Goal: Transaction & Acquisition: Obtain resource

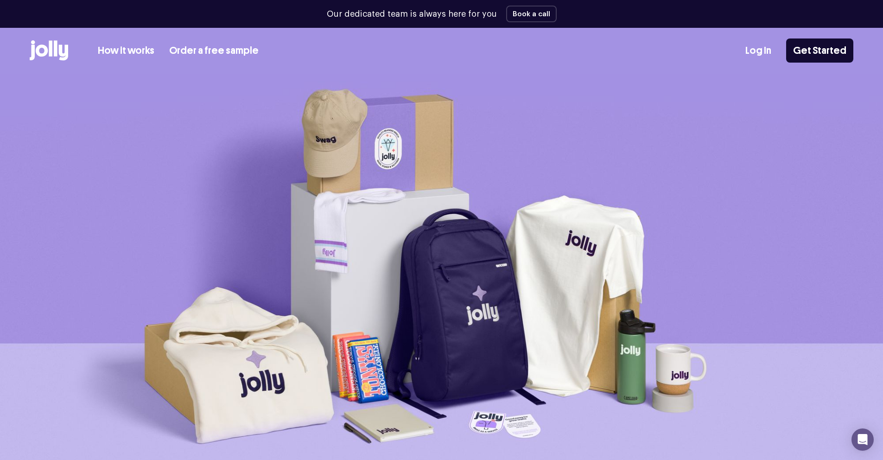
click at [218, 46] on link "Order a free sample" at bounding box center [213, 50] width 89 height 15
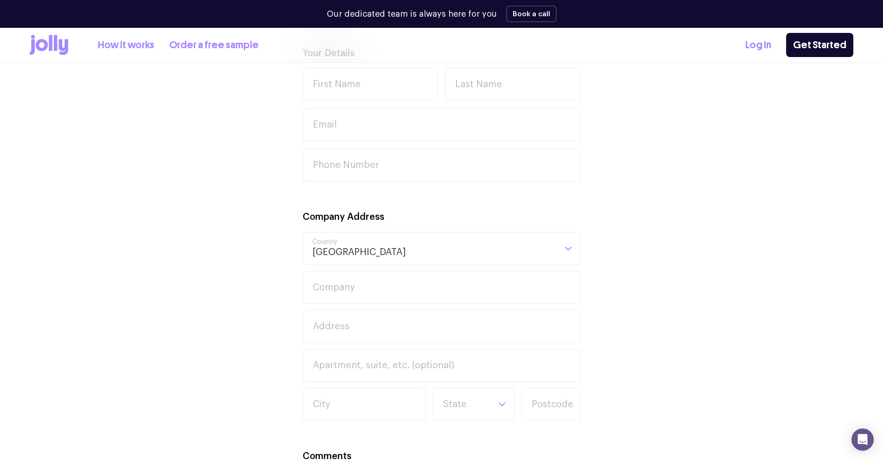
scroll to position [399, 0]
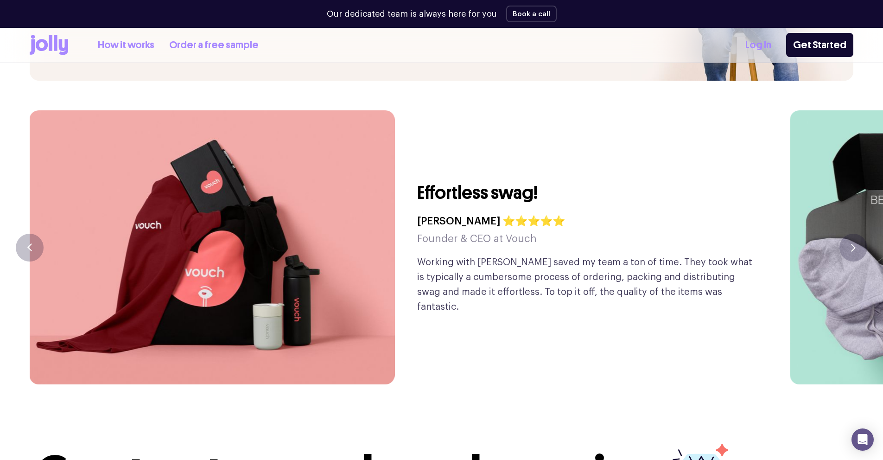
scroll to position [2217, 0]
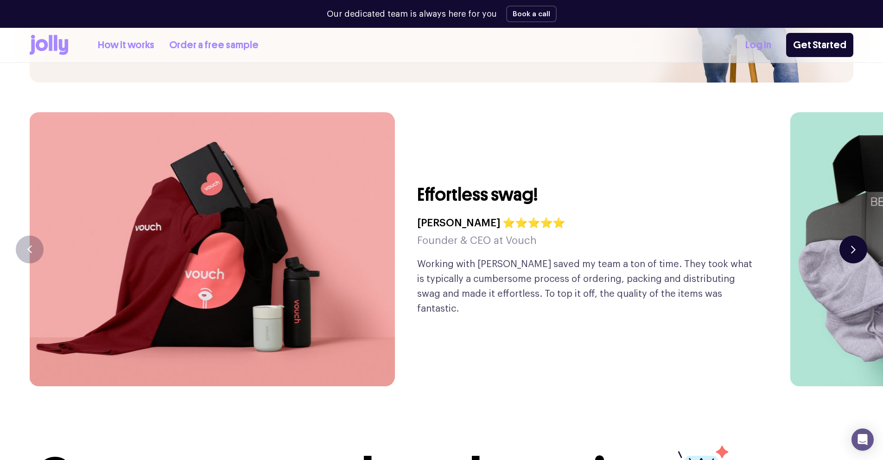
click at [857, 236] on button "button" at bounding box center [854, 250] width 28 height 28
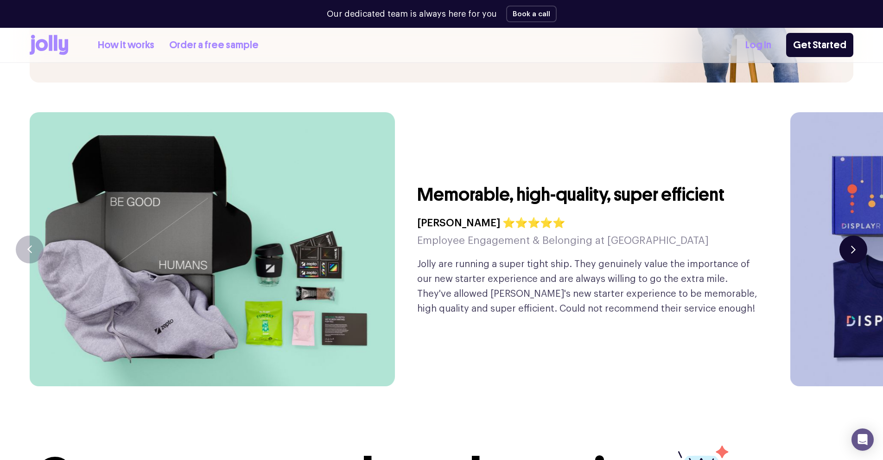
click at [857, 236] on button "button" at bounding box center [854, 250] width 28 height 28
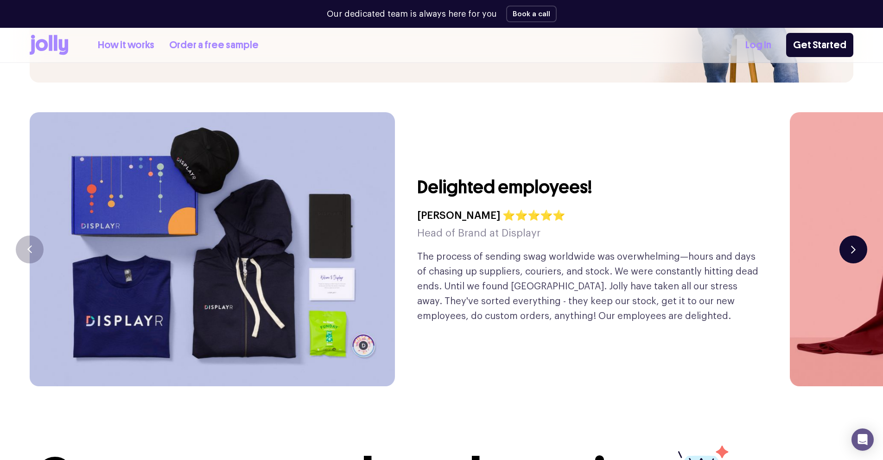
click at [857, 236] on button "button" at bounding box center [854, 250] width 28 height 28
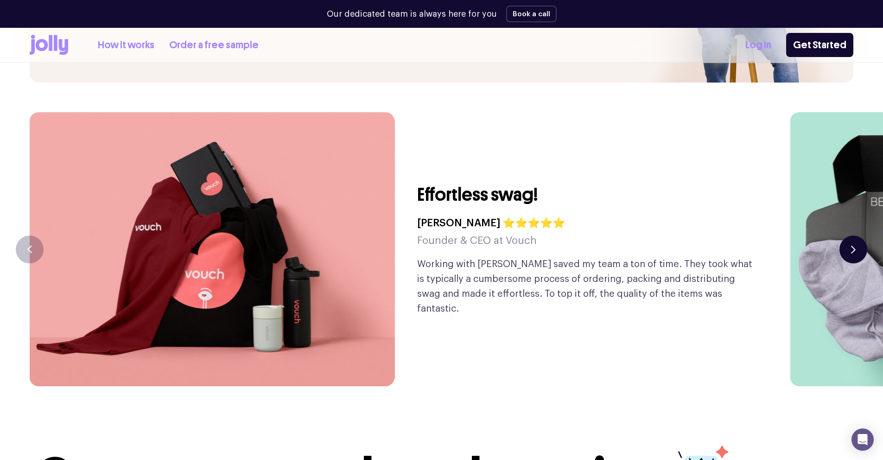
click at [857, 236] on button "button" at bounding box center [854, 250] width 28 height 28
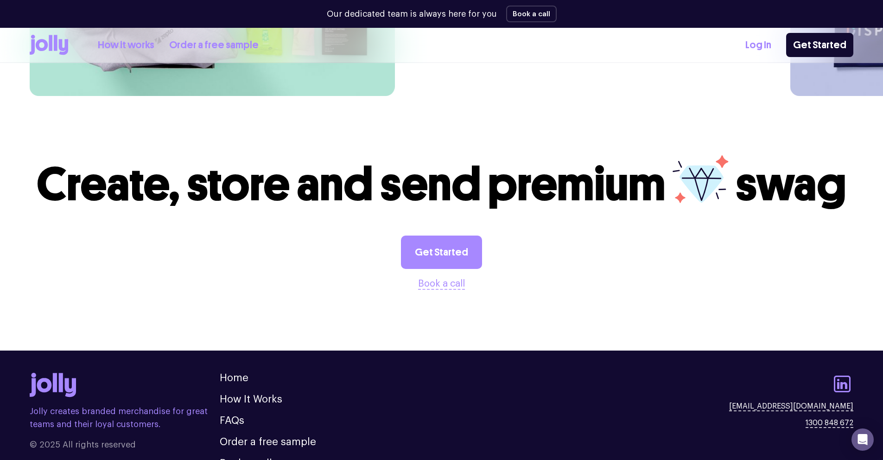
scroll to position [2549, 0]
